Goal: Check status: Check status

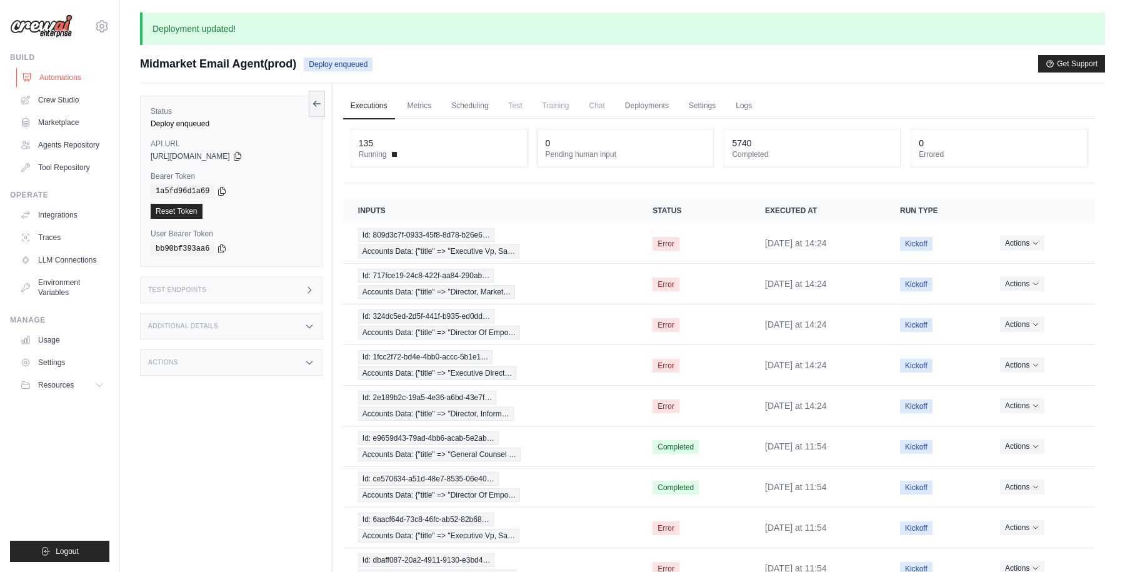
click at [66, 77] on link "Automations" at bounding box center [63, 77] width 94 height 20
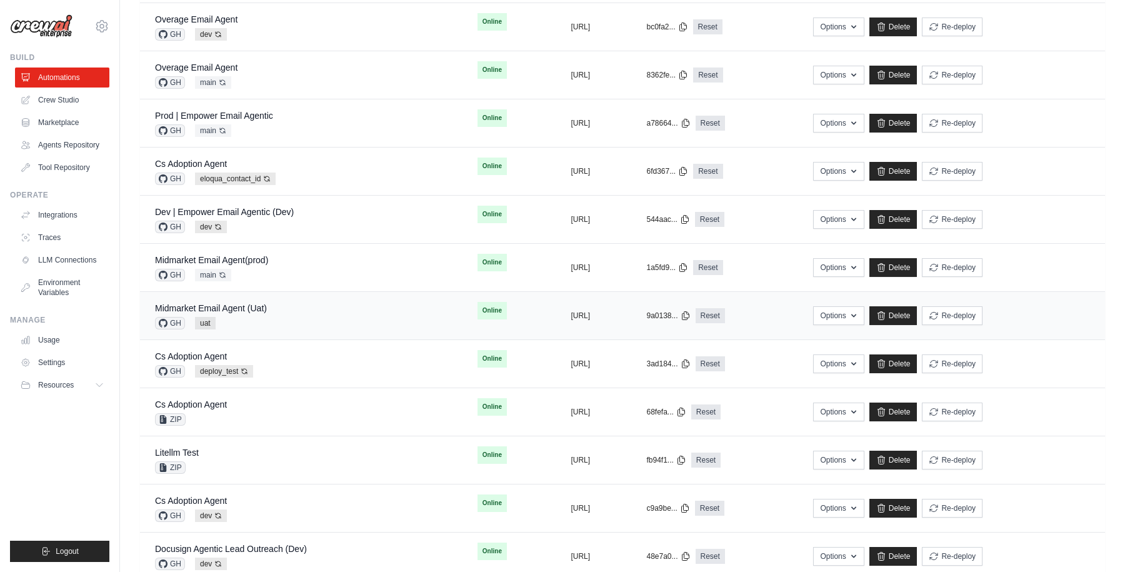
scroll to position [289, 0]
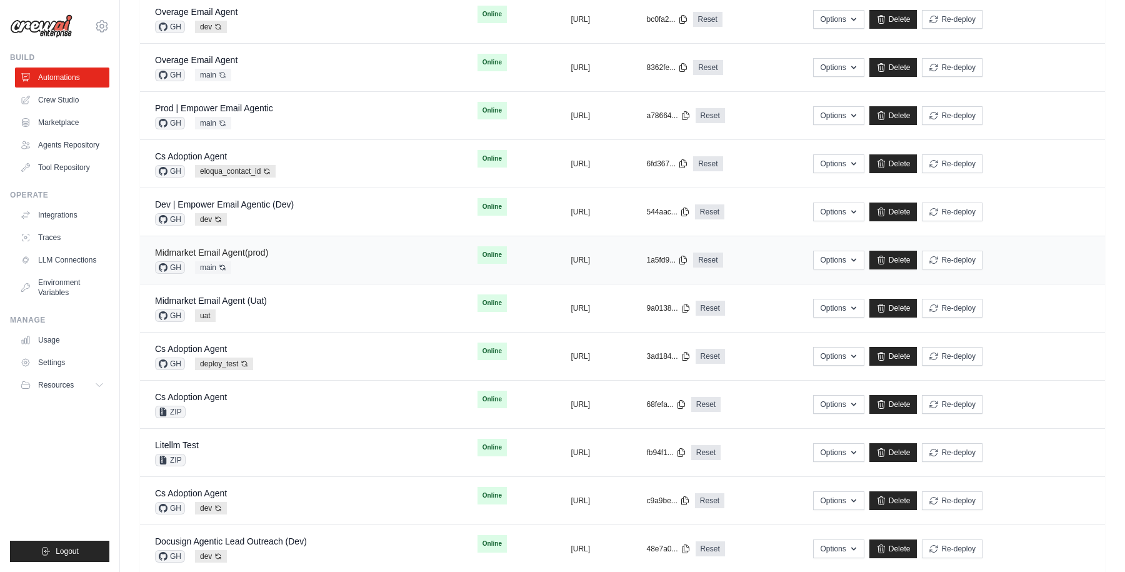
click at [243, 251] on link "Midmarket Email Agent(prod)" at bounding box center [211, 252] width 113 height 10
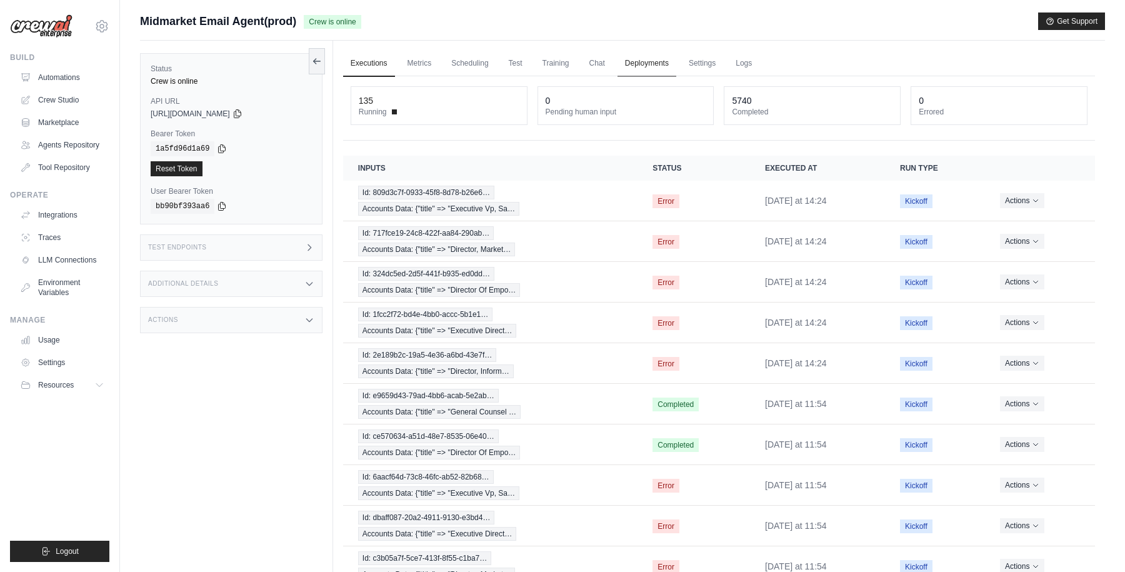
click at [647, 62] on link "Deployments" at bounding box center [646, 64] width 59 height 26
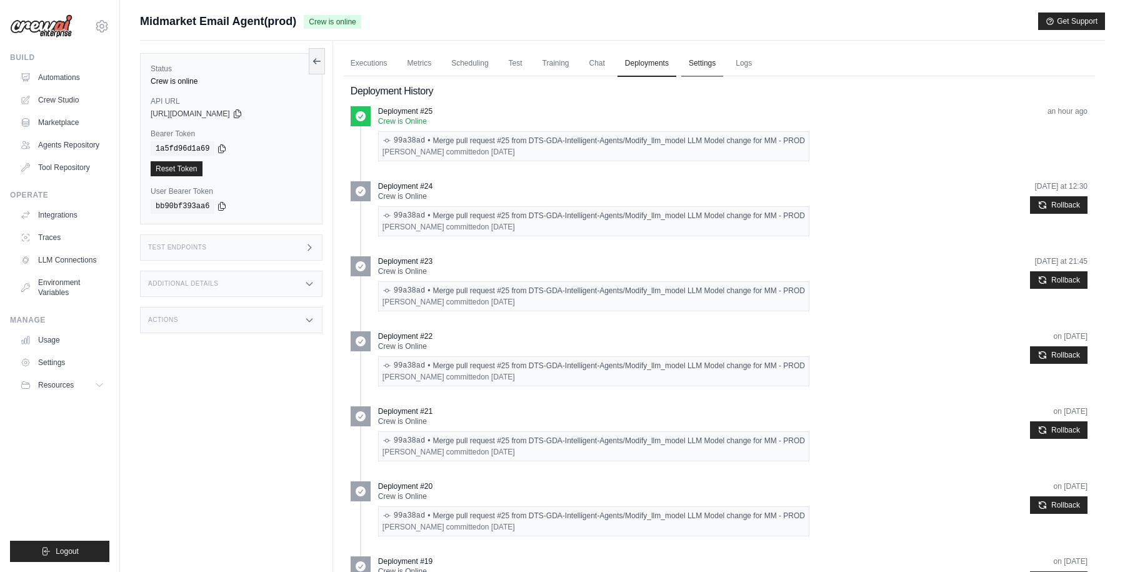
click at [704, 55] on link "Settings" at bounding box center [702, 64] width 42 height 26
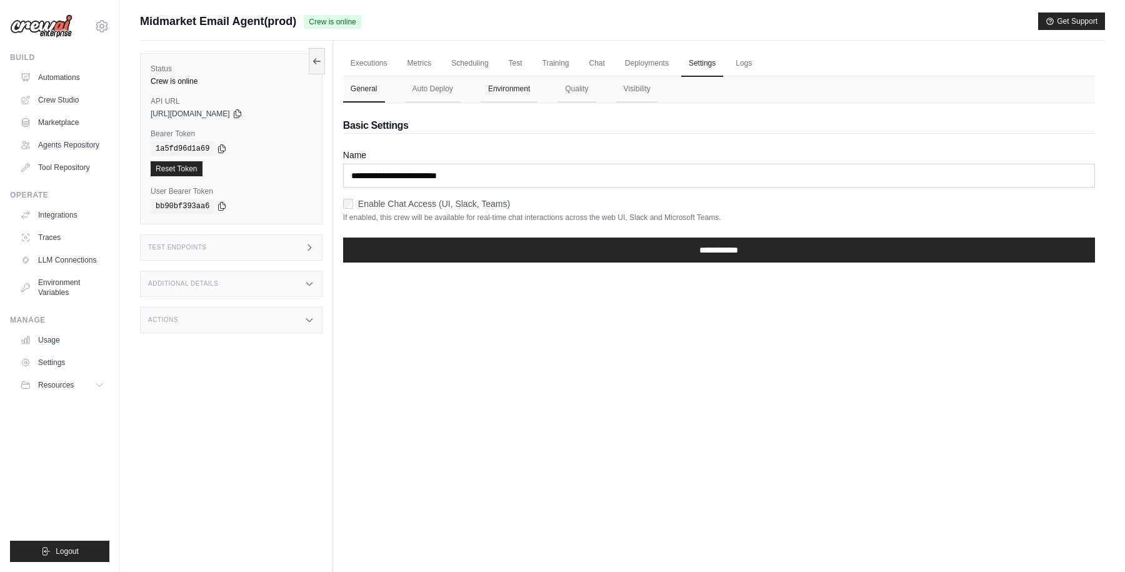
click at [506, 95] on button "Environment" at bounding box center [508, 89] width 57 height 26
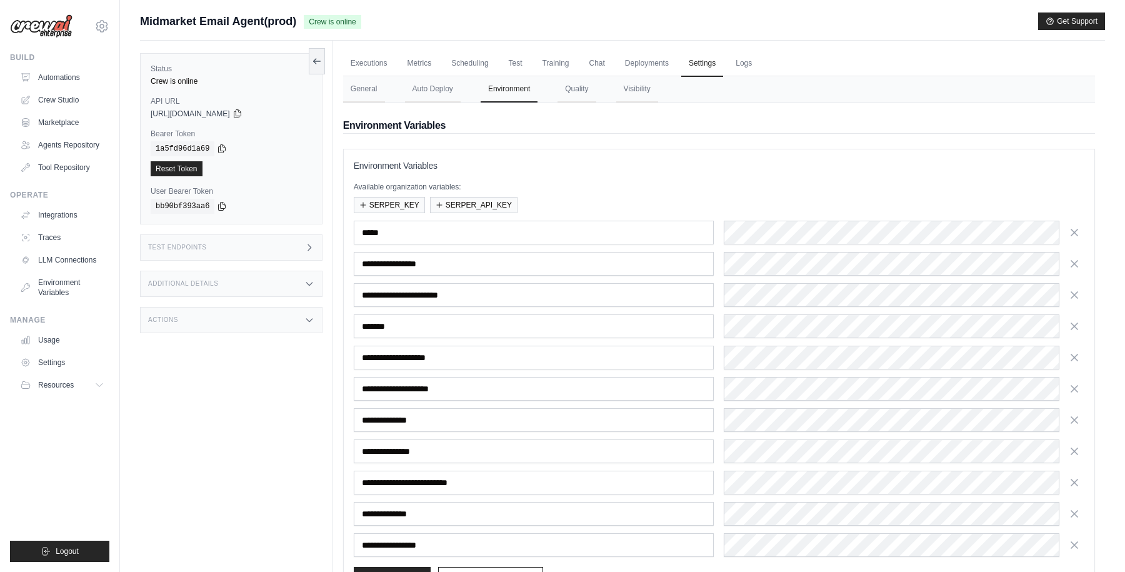
scroll to position [92, 0]
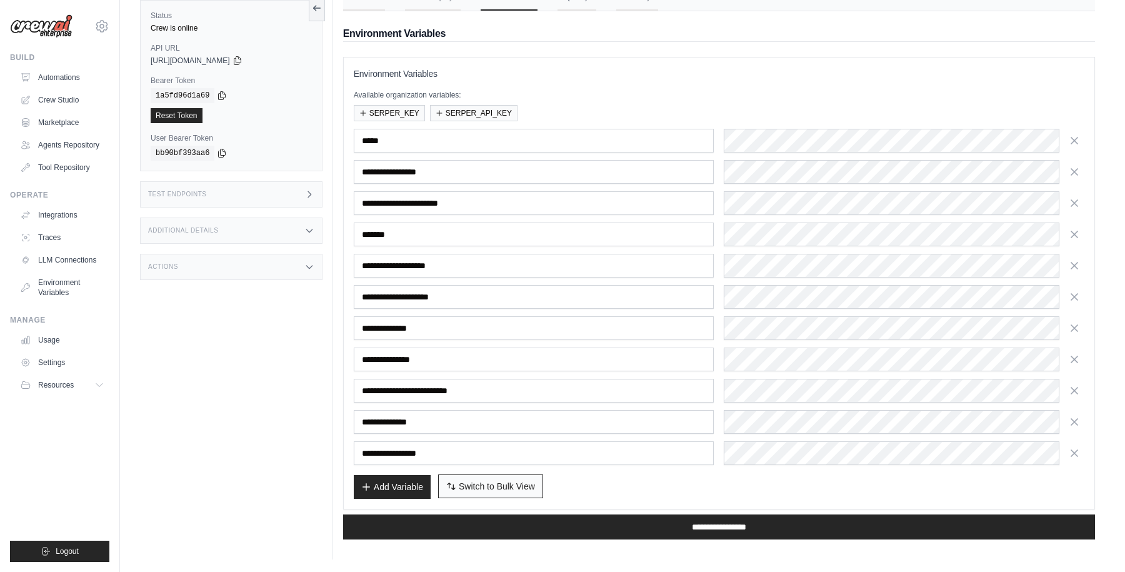
click at [497, 484] on span "Switch to Bulk View" at bounding box center [497, 486] width 76 height 12
type textarea "**********"
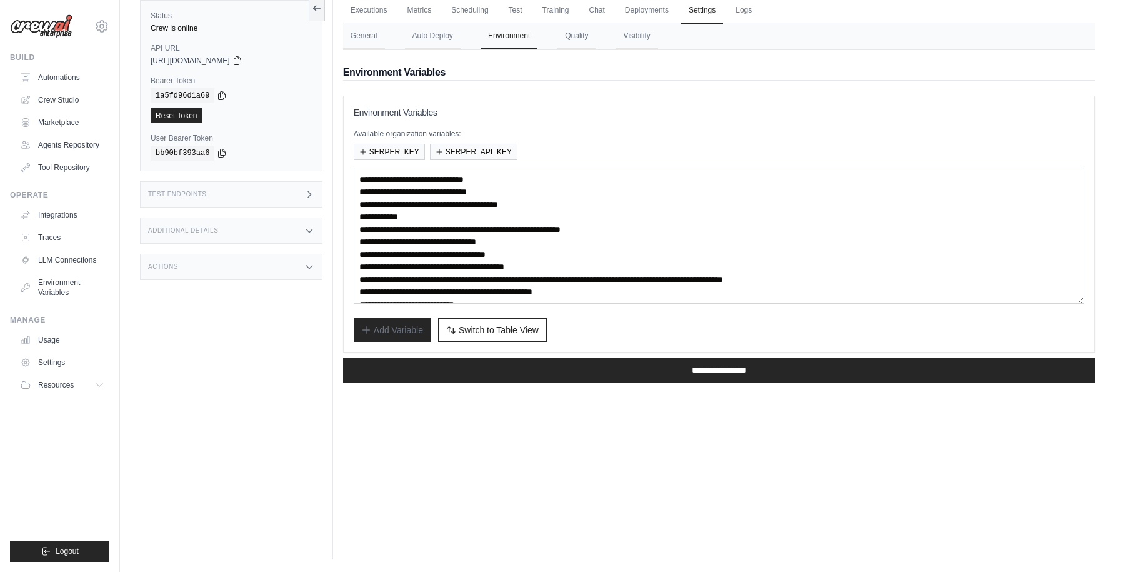
scroll to position [0, 0]
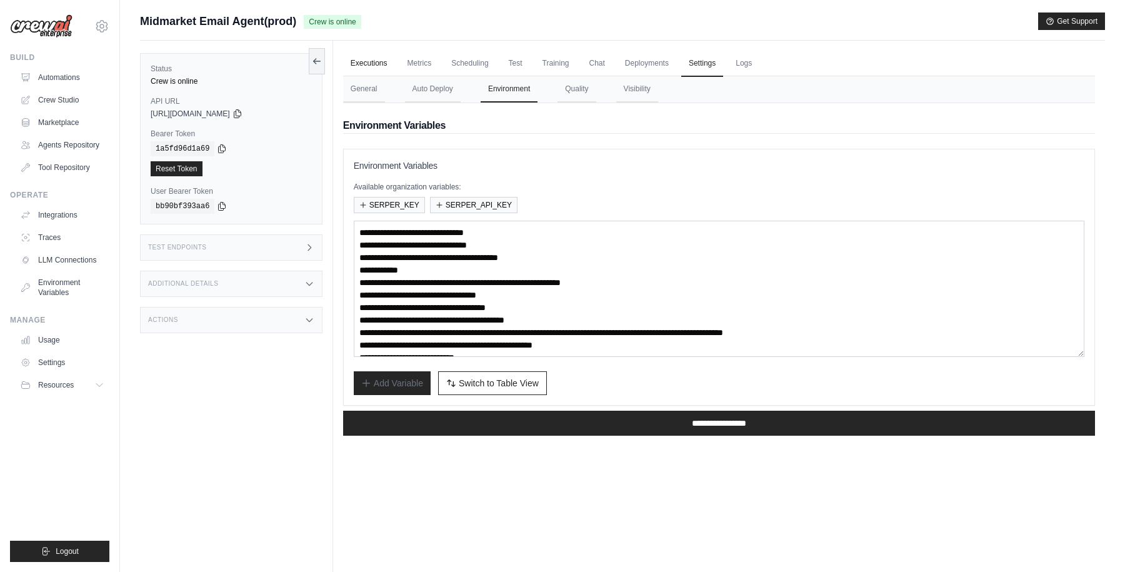
click at [377, 63] on link "Executions" at bounding box center [369, 64] width 52 height 26
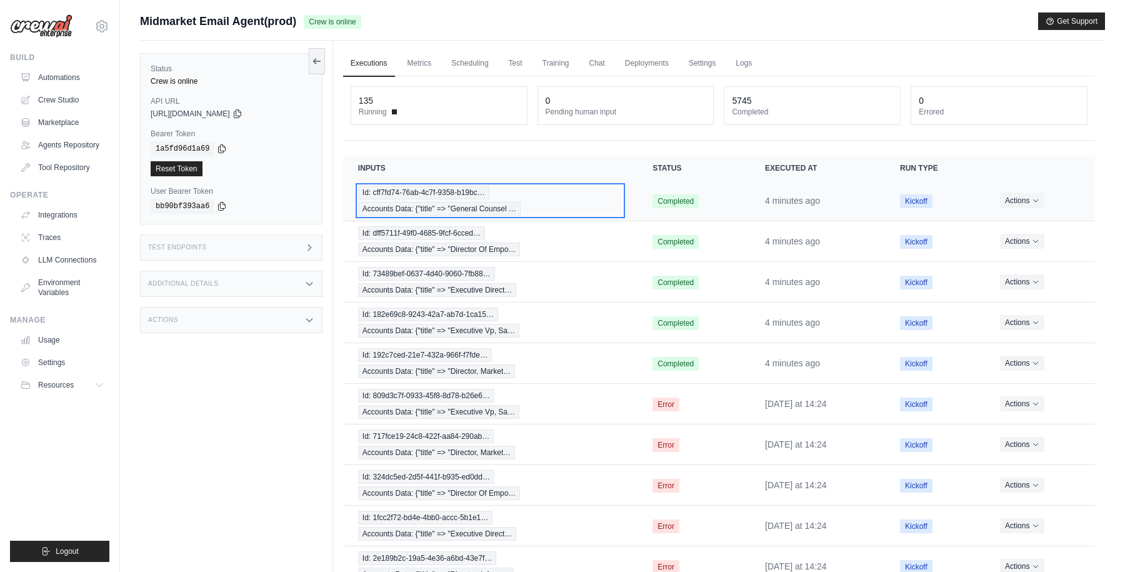
click at [572, 202] on div "Id: cff7fd74-76ab-4c7f-9358-b19bc… Accounts Data: {"title" => "General Counsel …" at bounding box center [490, 201] width 264 height 30
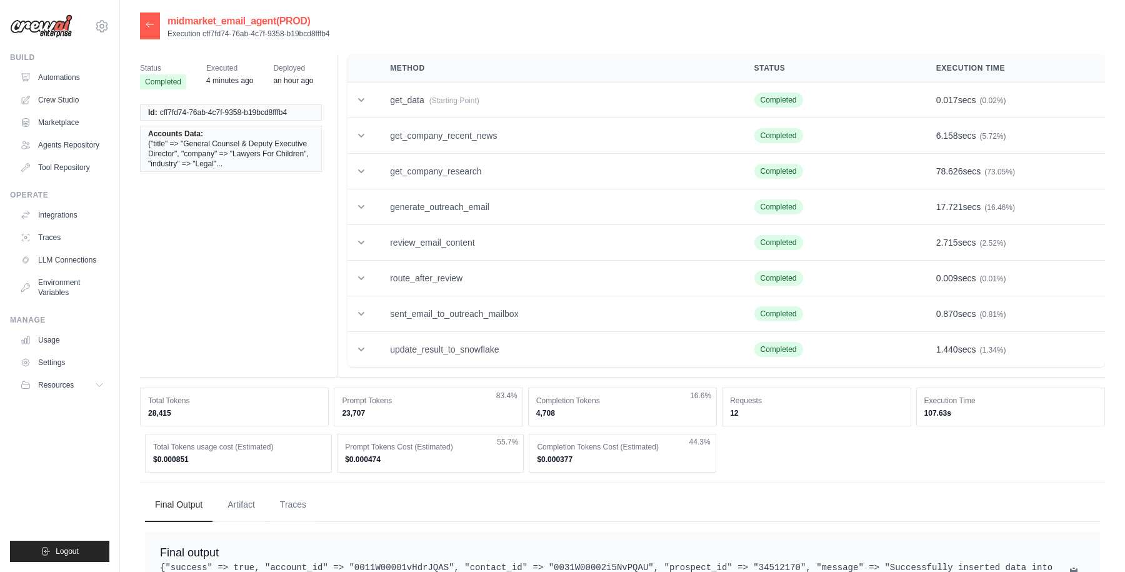
click at [150, 27] on icon at bounding box center [150, 24] width 10 height 10
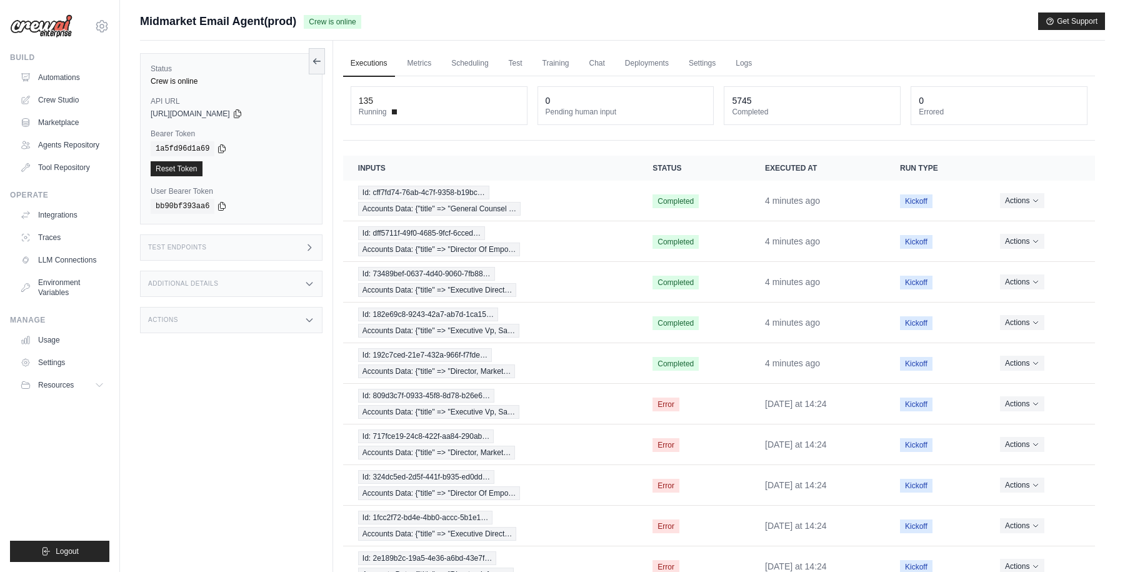
click at [689, 27] on div "Midmarket Email Agent(prod) Crew is online Get Support" at bounding box center [622, 20] width 965 height 17
click at [555, 360] on div "Id: 192c7ced-21e7-432a-966f-f7fde… Accounts Data: {"title" => "Director, Market…" at bounding box center [490, 363] width 264 height 30
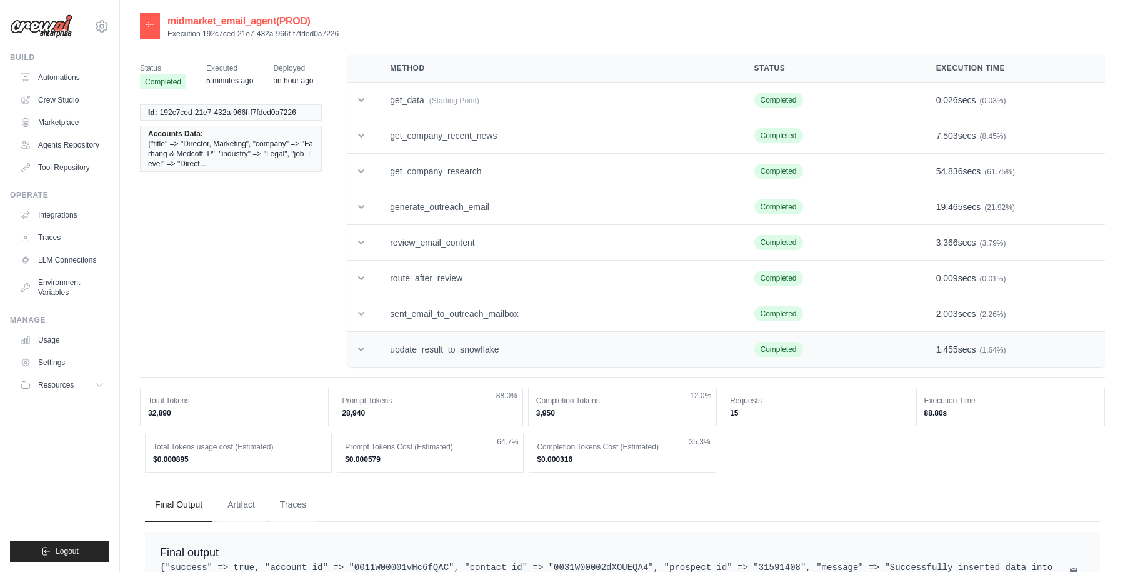
click at [424, 351] on td "update_result_to_snowflake" at bounding box center [557, 350] width 364 height 36
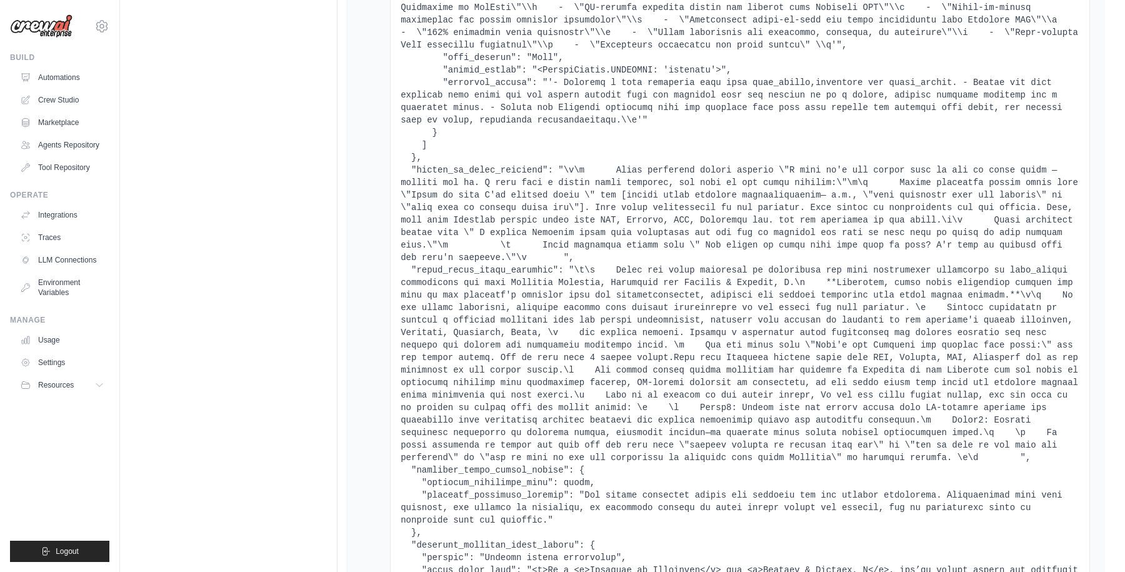
scroll to position [10078, 0]
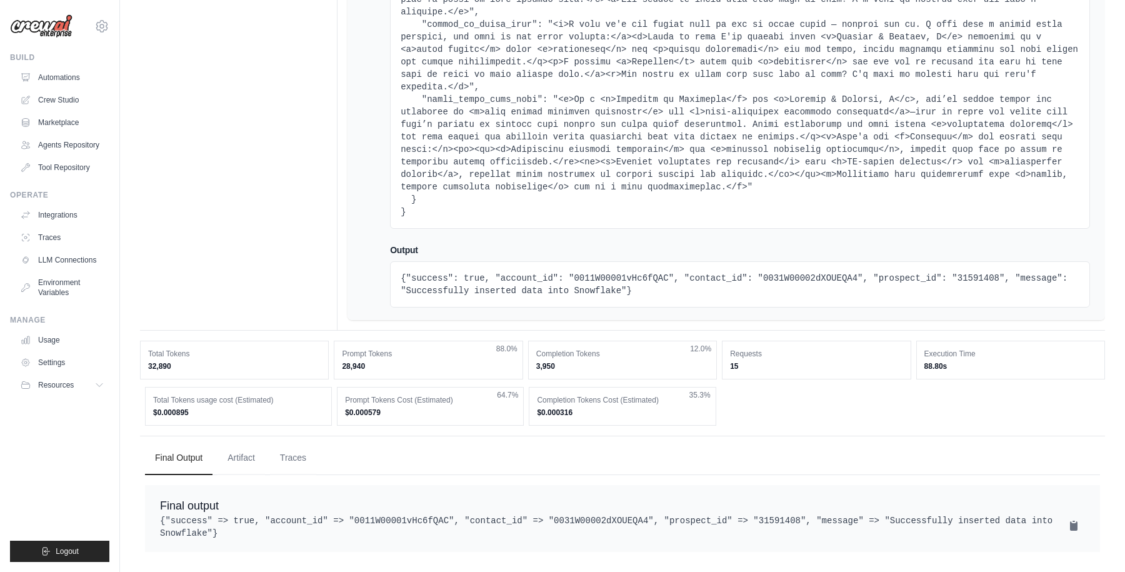
click at [724, 272] on pre "{"success": true, "account_id": "0011W00001vHc6fQAC", "contact_id": "0031W00002…" at bounding box center [740, 284] width 679 height 25
click at [782, 272] on pre "{"success": true, "account_id": "0011W00001vHc6fQAC", "contact_id": "0031W00002…" at bounding box center [740, 284] width 679 height 25
copy pre "0031W00002dXOUEQA4"
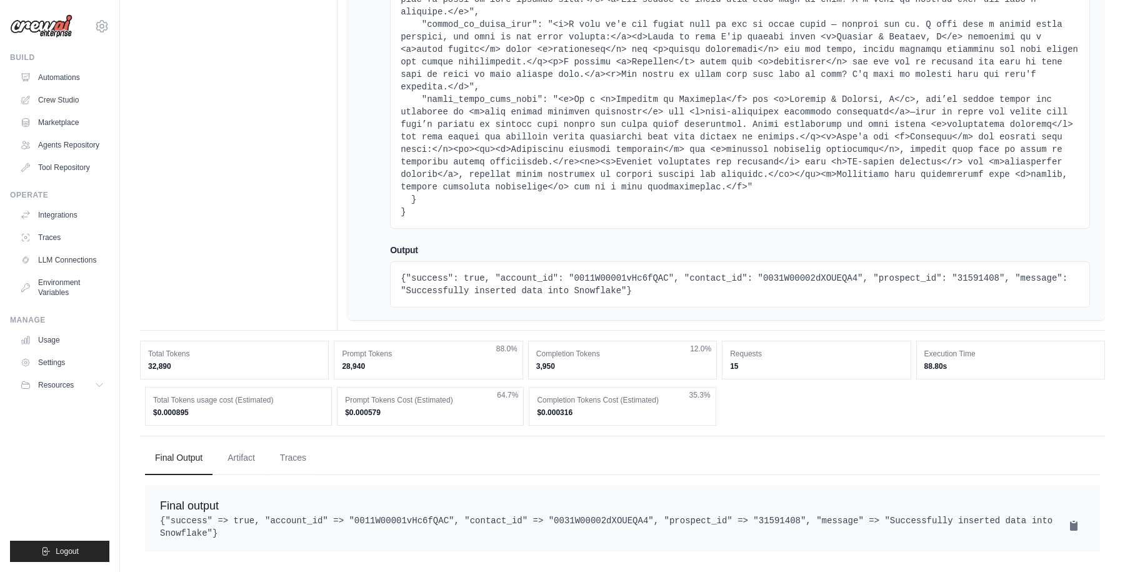
click at [727, 272] on pre "{"success": true, "account_id": "0011W00001vHc6fQAC", "contact_id": "0031W00002…" at bounding box center [740, 284] width 679 height 25
copy pre "contact_id"
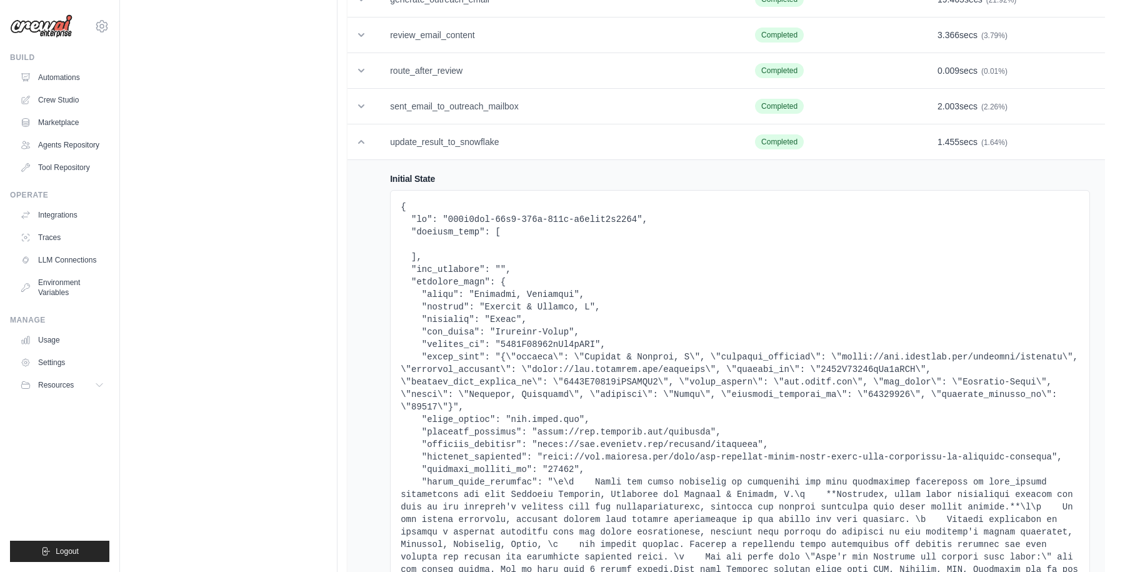
scroll to position [0, 0]
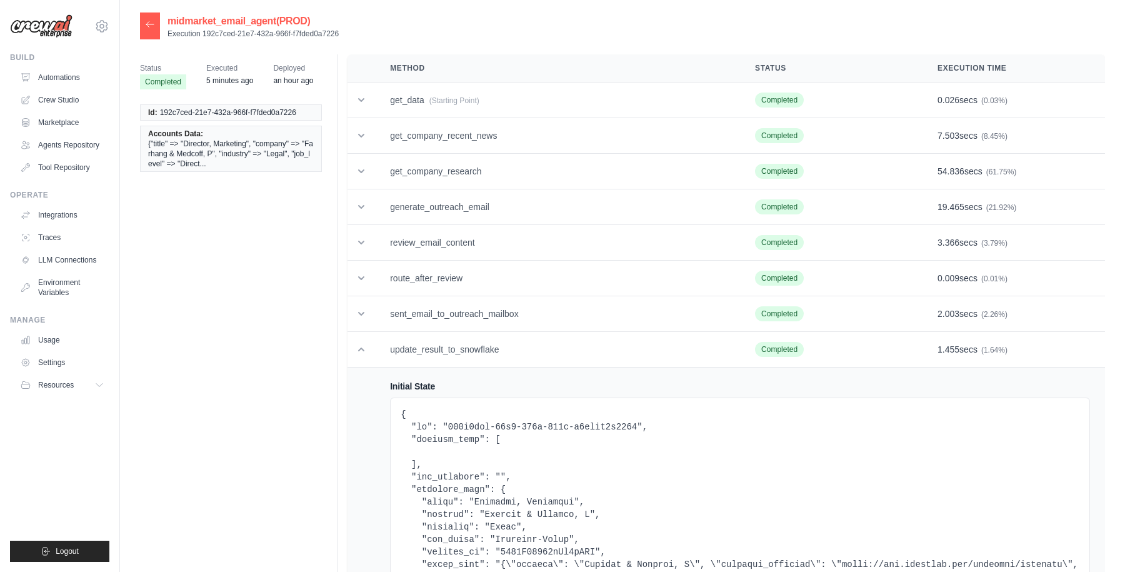
click at [152, 22] on icon at bounding box center [150, 24] width 10 height 10
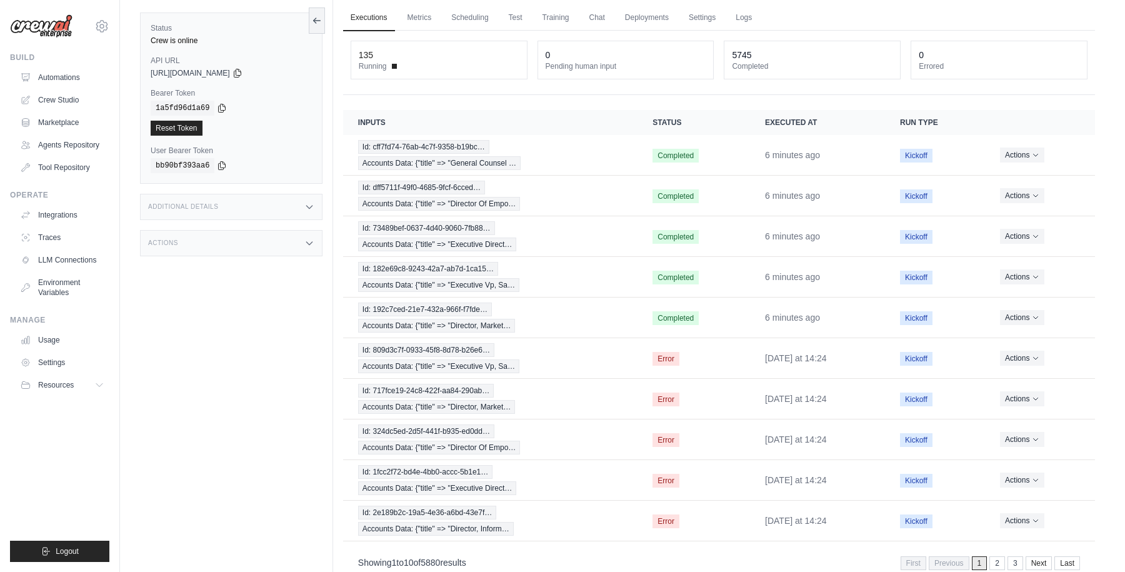
scroll to position [74, 0]
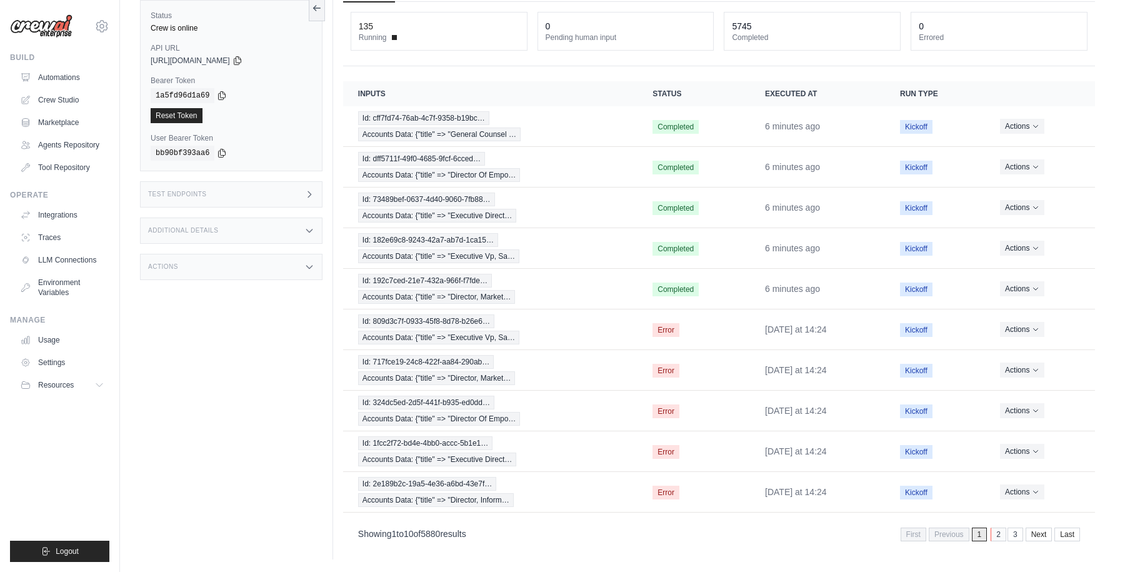
click at [1001, 534] on link "2" at bounding box center [998, 534] width 16 height 14
click at [996, 532] on link "3" at bounding box center [998, 534] width 16 height 14
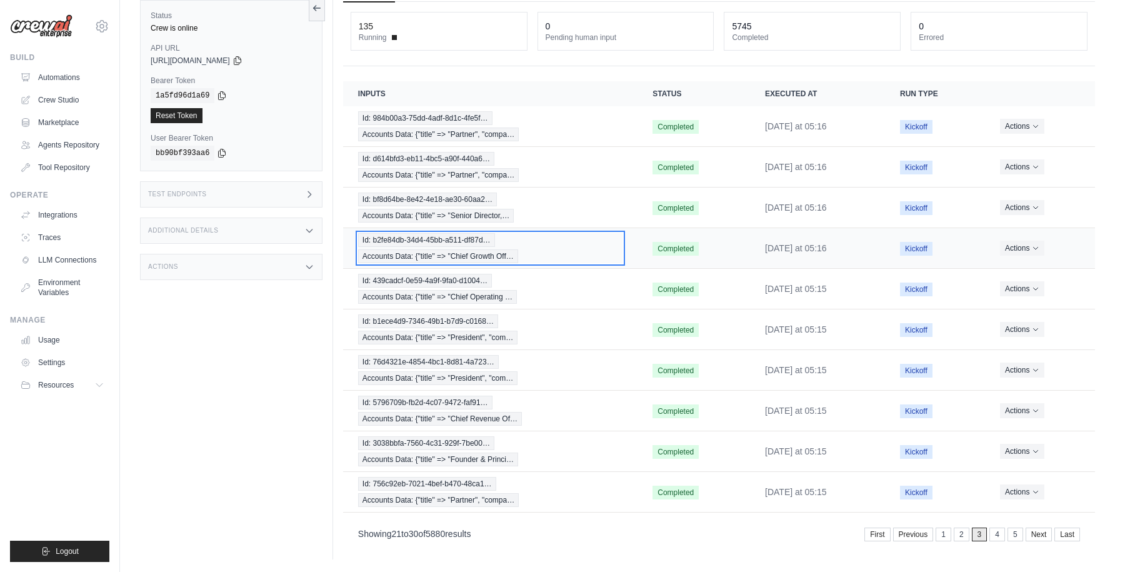
click at [576, 244] on div "Id: b2fe84db-34d4-45bb-a511-df87d… Accounts Data: {"title" => "Chief Growth Off…" at bounding box center [490, 248] width 264 height 30
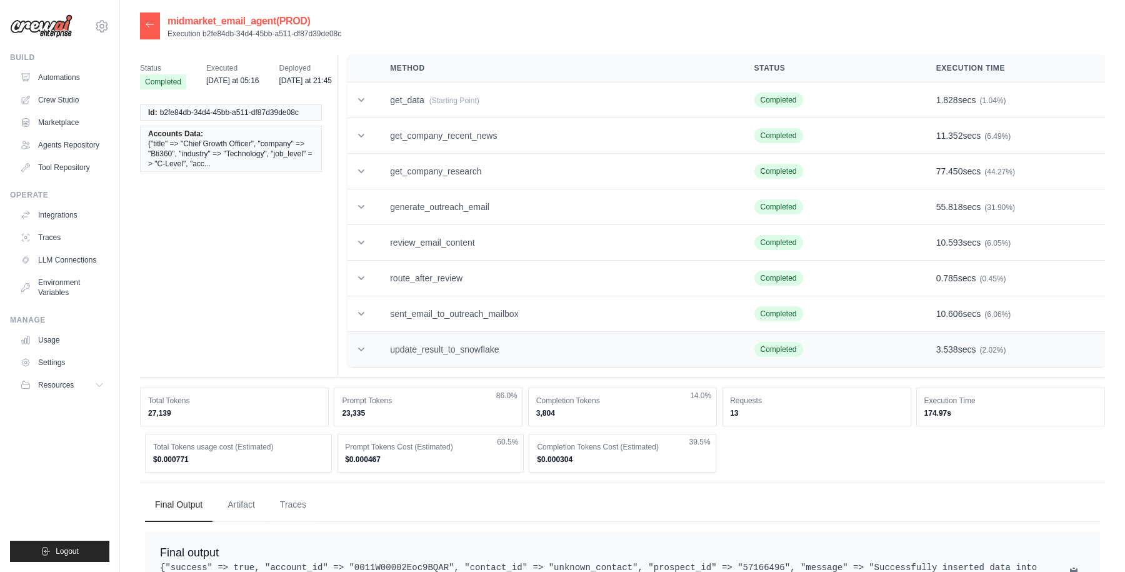
click at [362, 352] on icon at bounding box center [361, 349] width 12 height 12
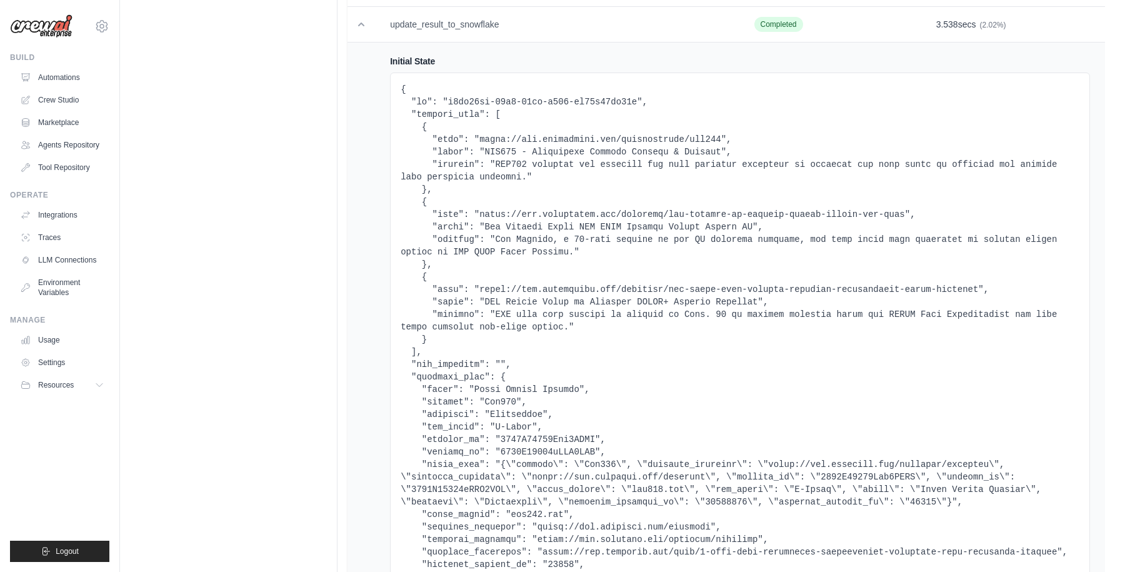
scroll to position [334, 0]
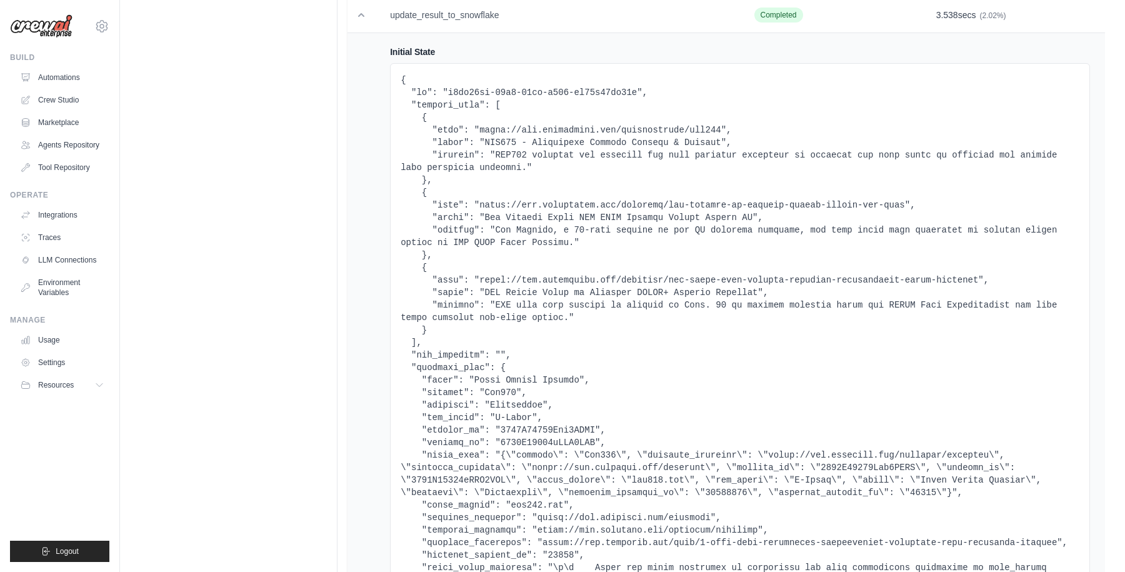
copy pre "contact_id"
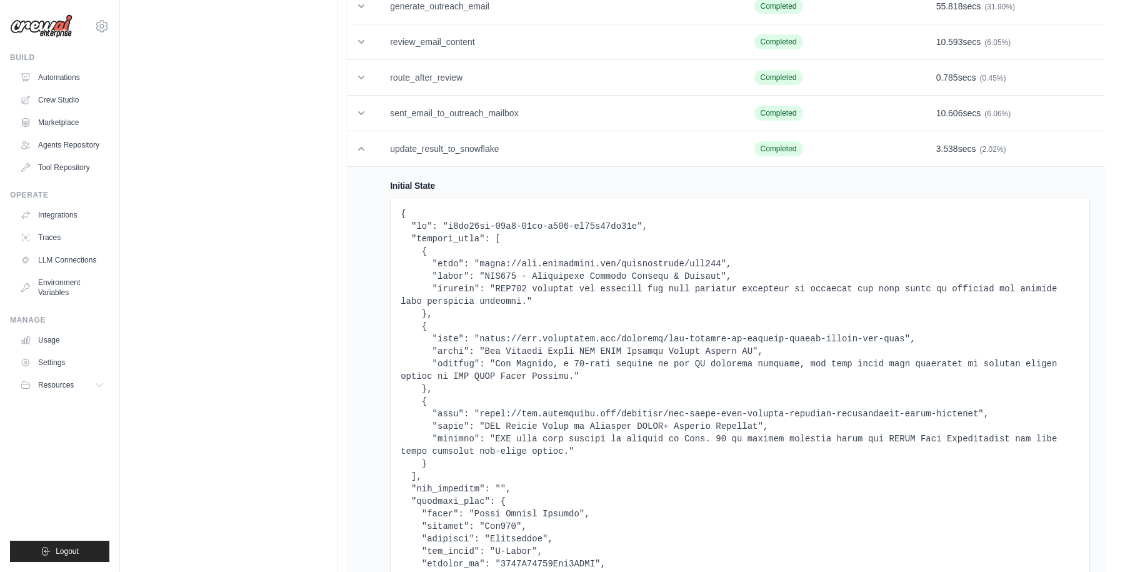
scroll to position [0, 0]
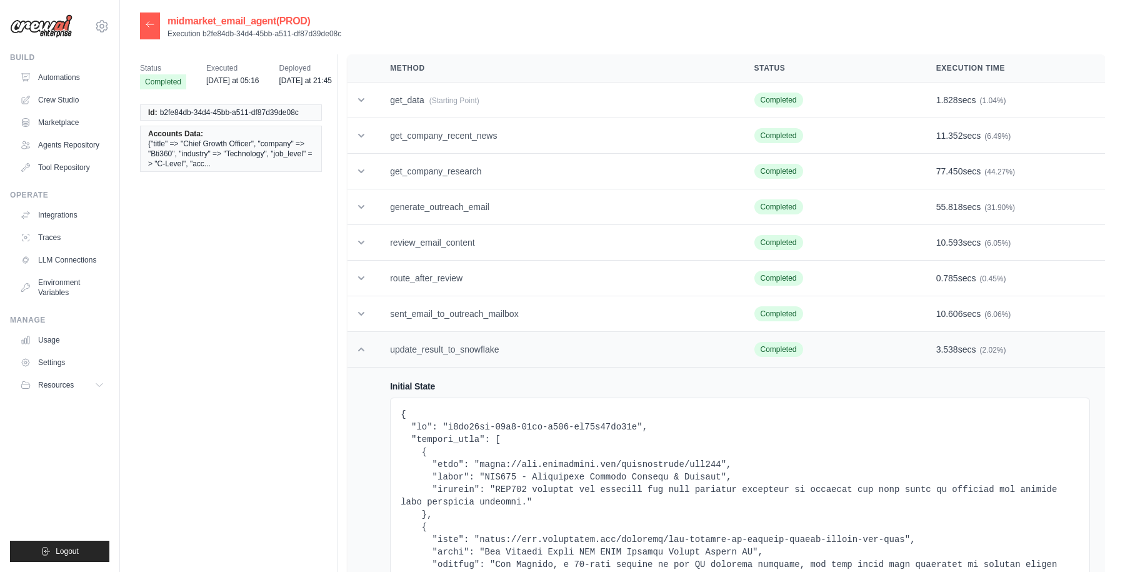
click at [359, 351] on icon at bounding box center [361, 349] width 12 height 12
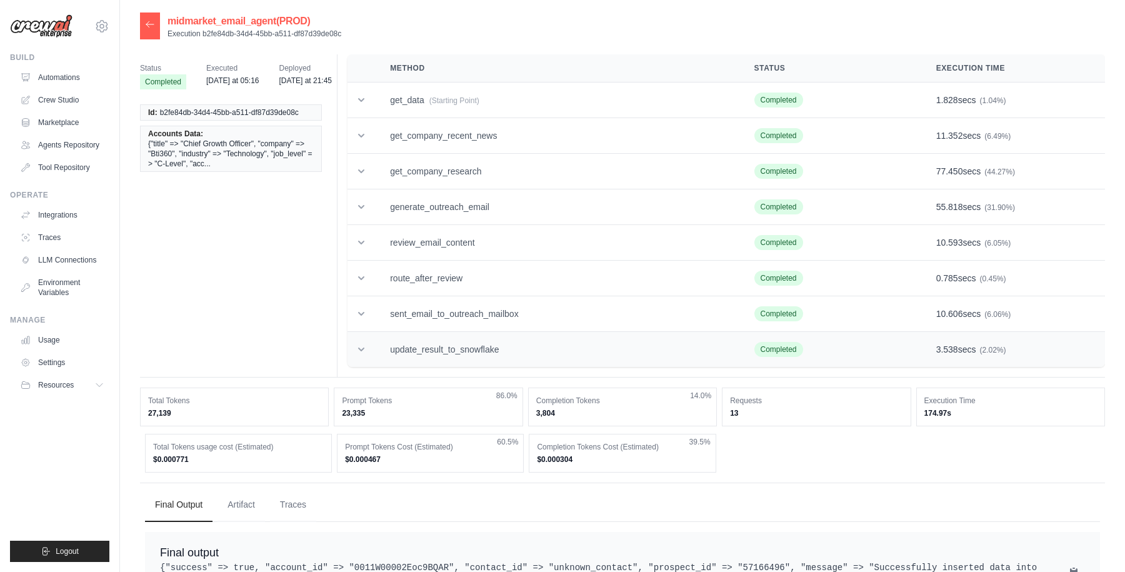
click at [362, 347] on icon at bounding box center [361, 349] width 12 height 12
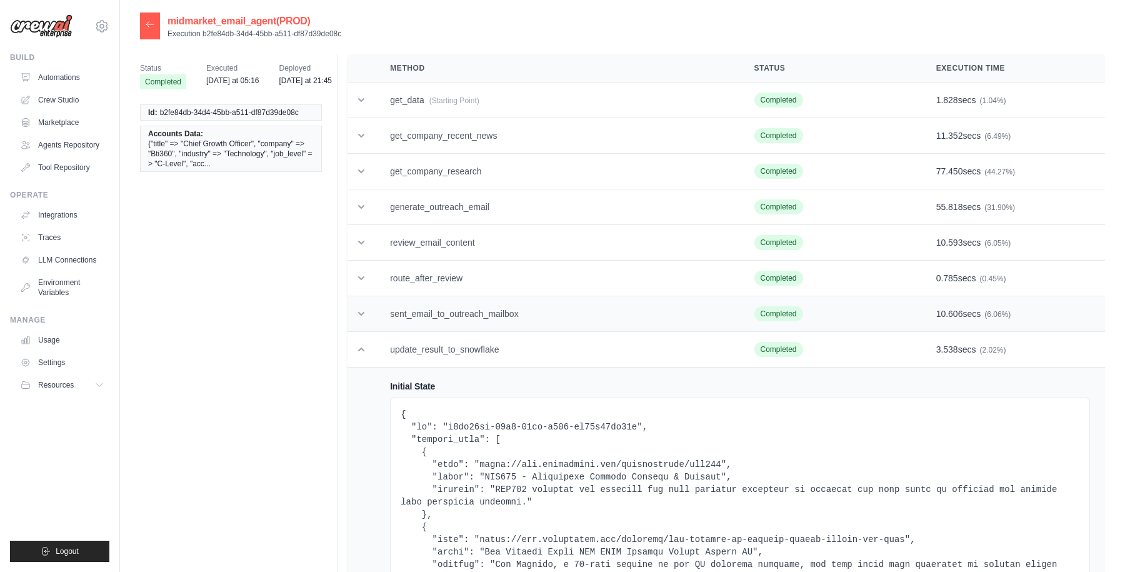
click at [361, 318] on icon at bounding box center [361, 313] width 12 height 12
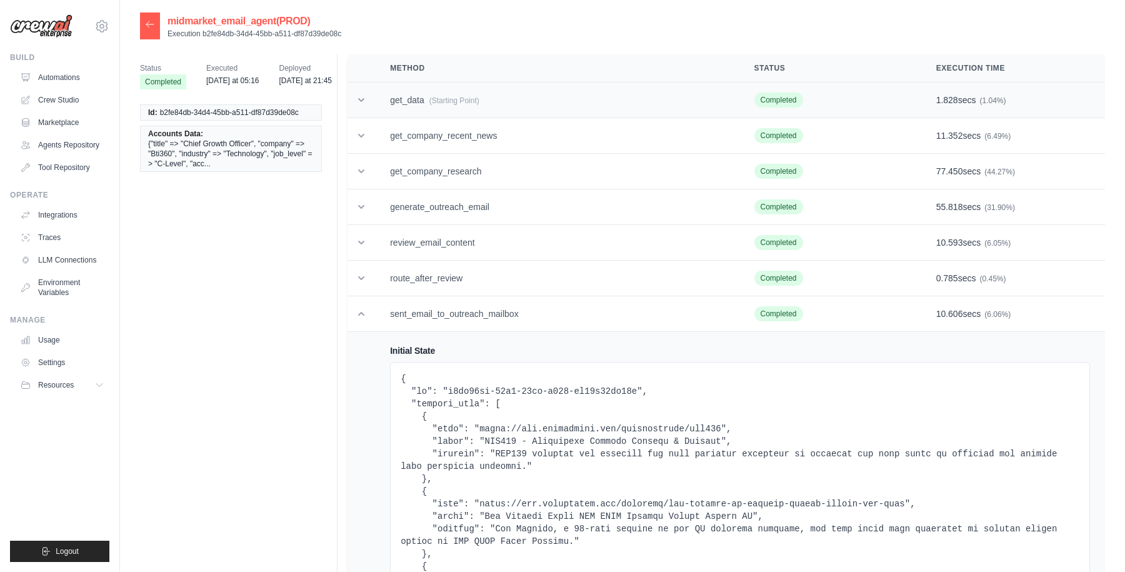
click at [361, 96] on icon at bounding box center [361, 100] width 12 height 12
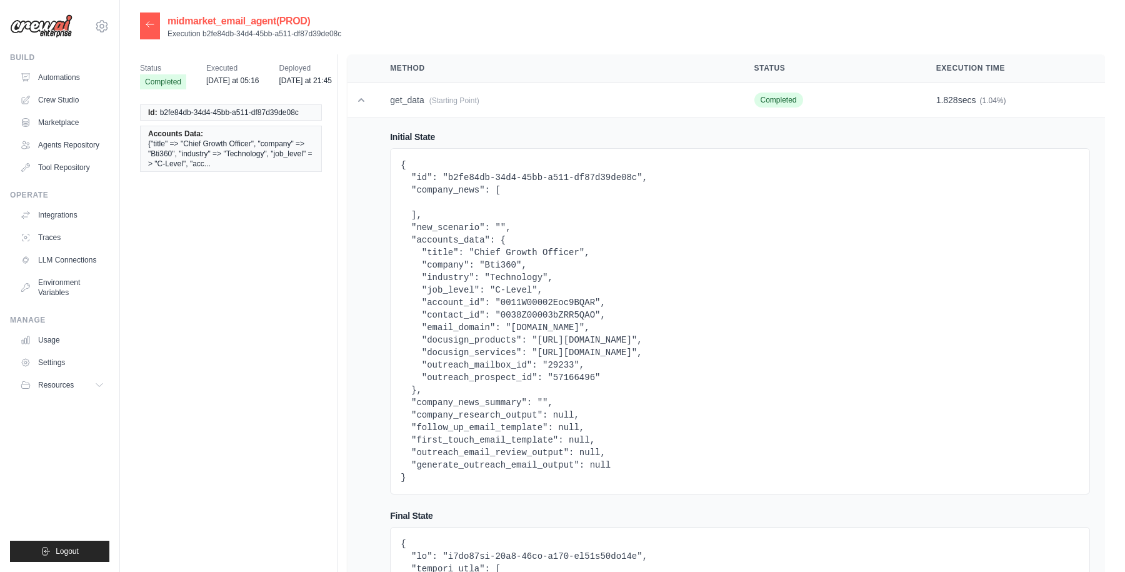
click at [459, 318] on pre "{ "id": "b2fe84db-34d4-45bb-a511-df87d39de08c", "company_news": [ ], "new_scena…" at bounding box center [740, 321] width 679 height 325
click at [149, 23] on icon at bounding box center [150, 24] width 10 height 10
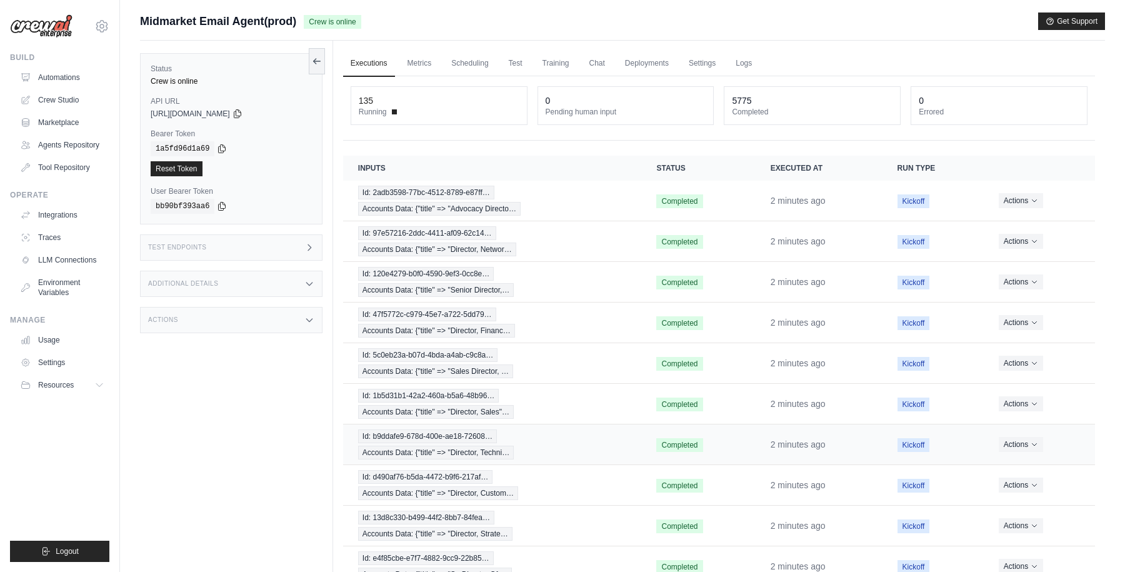
scroll to position [74, 0]
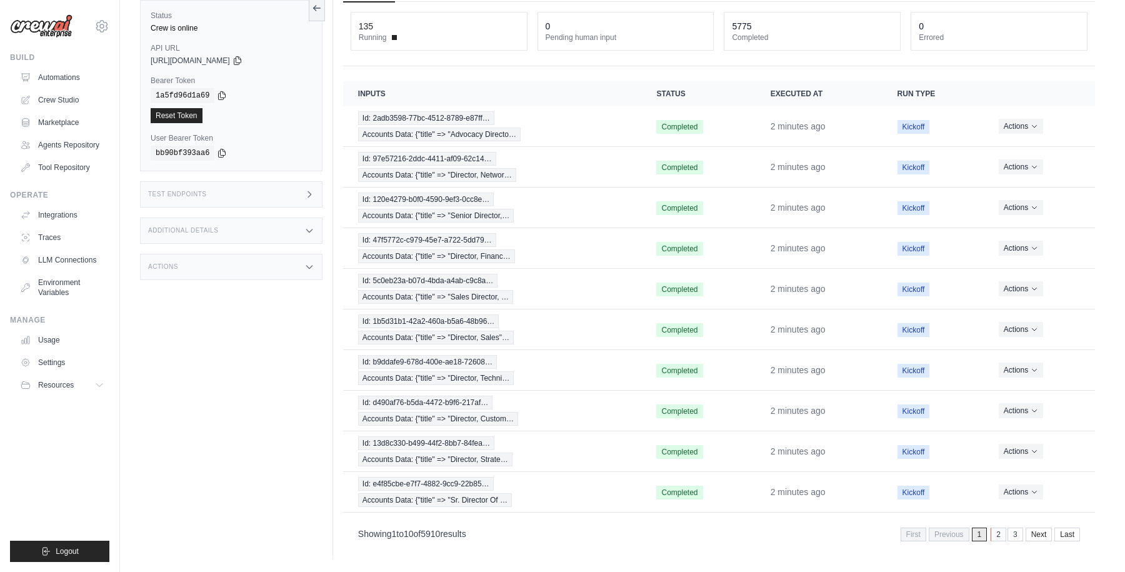
click at [999, 535] on link "2" at bounding box center [998, 534] width 16 height 14
click at [962, 530] on link "1" at bounding box center [963, 534] width 16 height 14
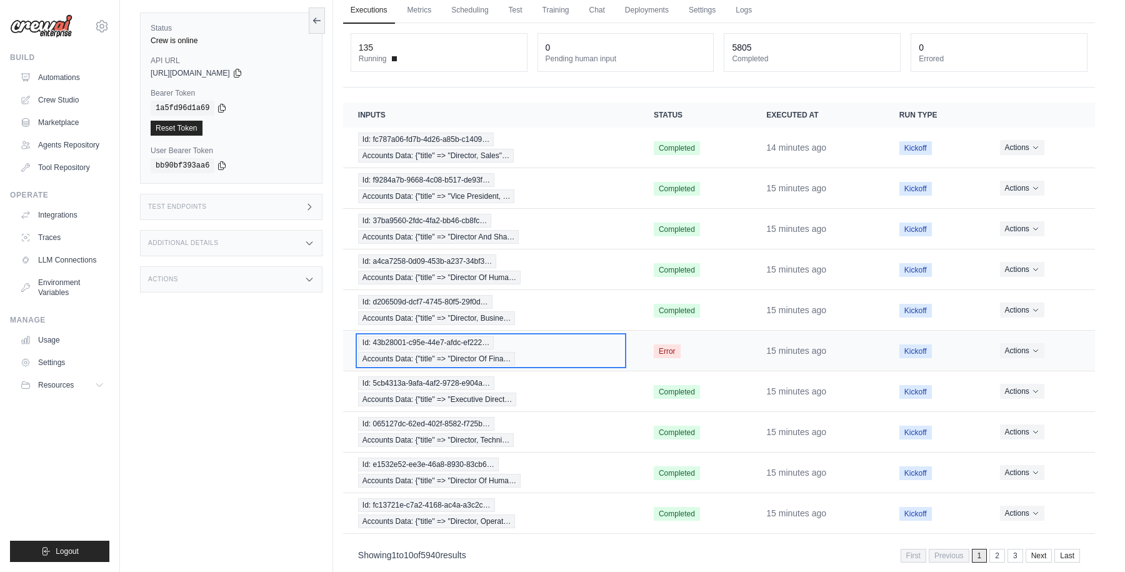
click at [606, 348] on div "Id: 43b28001-c95e-44e7-afdc-ef222… Accounts Data: {"title" => "Director Of Fina…" at bounding box center [491, 351] width 266 height 30
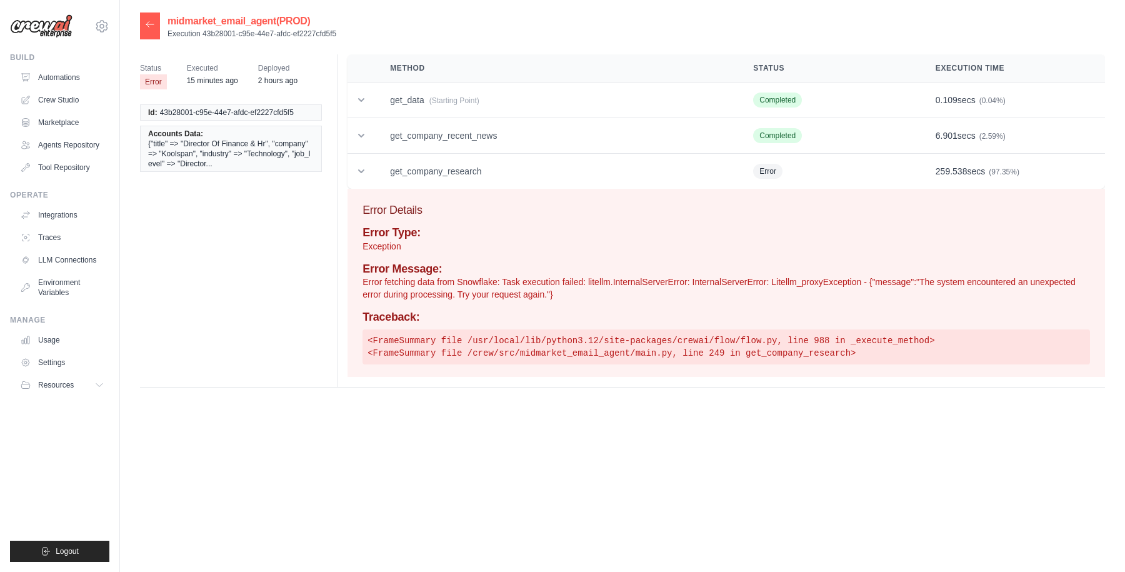
click at [152, 22] on icon at bounding box center [150, 24] width 10 height 10
